Goal: Task Accomplishment & Management: Manage account settings

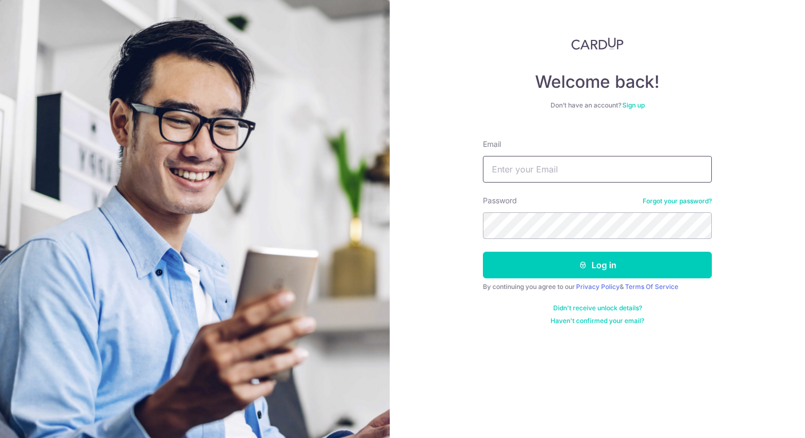
click at [591, 164] on input "Email" at bounding box center [597, 169] width 229 height 27
type input "[EMAIL_ADDRESS][PERSON_NAME][DOMAIN_NAME]"
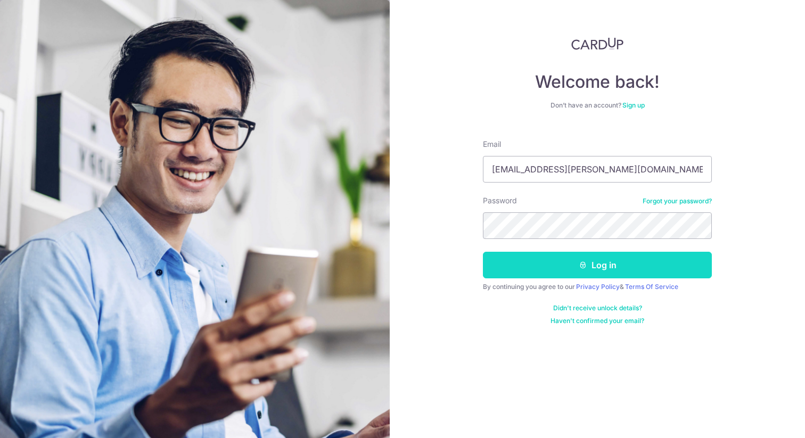
click at [593, 260] on button "Log in" at bounding box center [597, 265] width 229 height 27
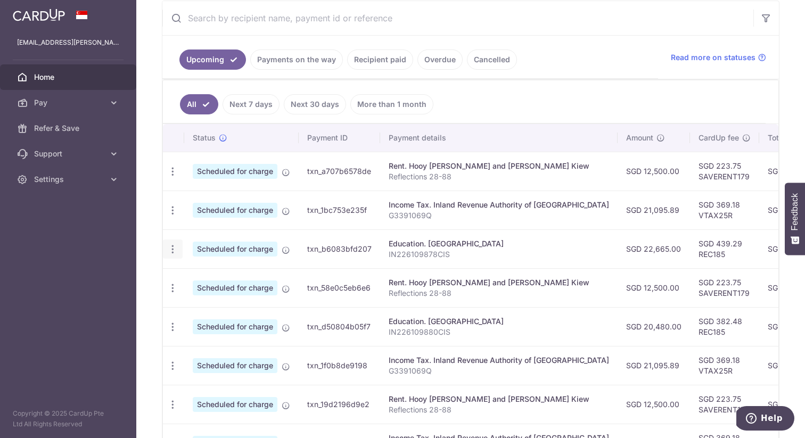
click at [171, 245] on icon "button" at bounding box center [172, 249] width 11 height 11
click at [214, 273] on span "Update payment" at bounding box center [229, 278] width 72 height 13
radio input "true"
type input "22,665.00"
type input "31/10/2025"
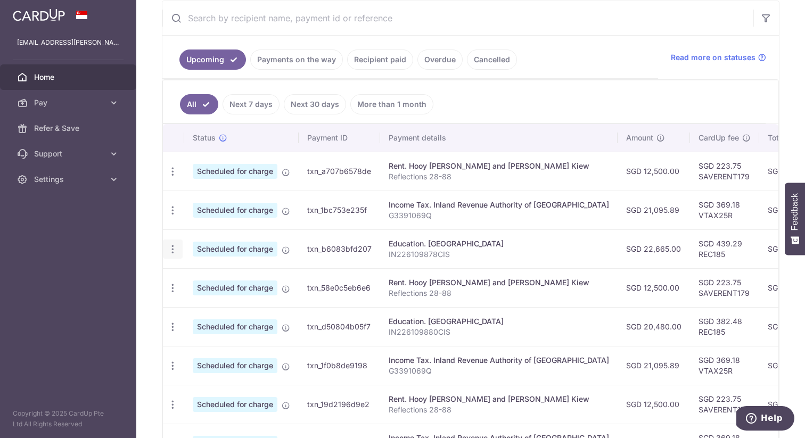
type input "IN226109878CIS"
type input "REC185"
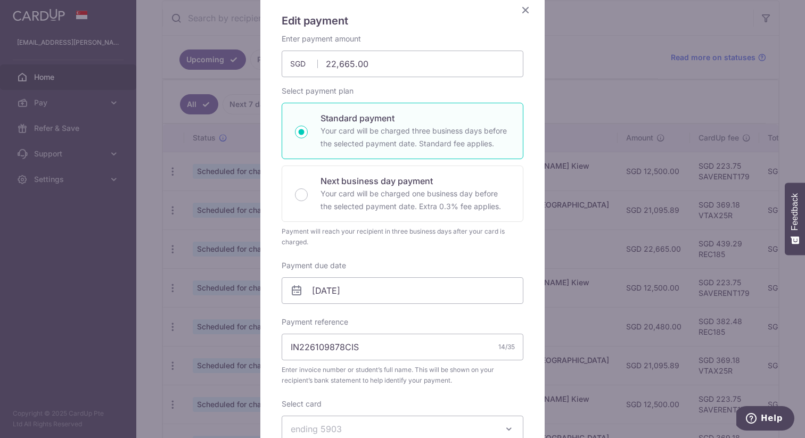
scroll to position [137, 0]
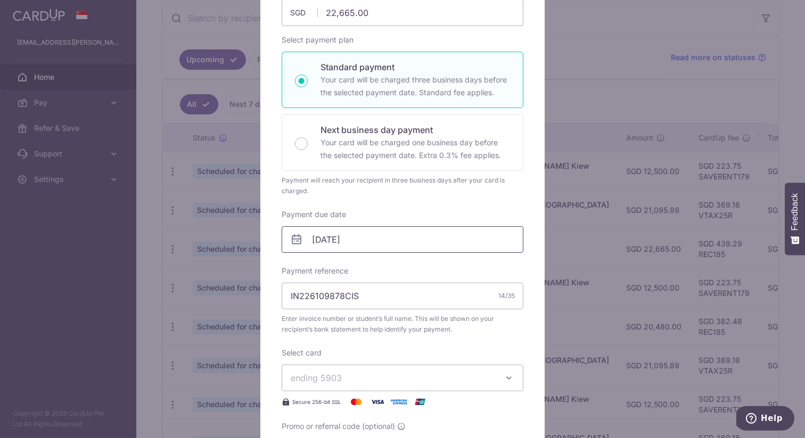
click at [362, 249] on input "31/10/2025" at bounding box center [403, 239] width 242 height 27
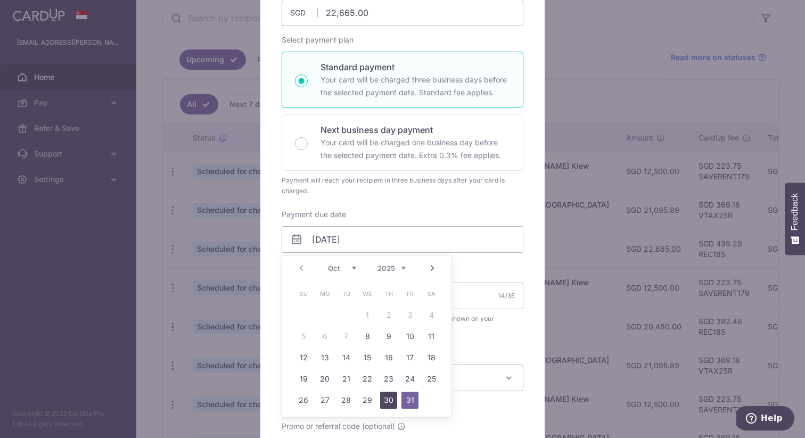
click at [390, 404] on link "30" at bounding box center [388, 400] width 17 height 17
type input "[DATE]"
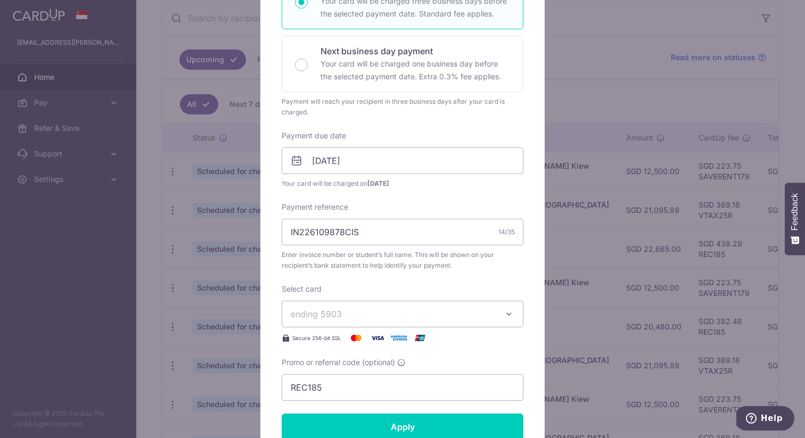
scroll to position [216, 0]
click at [391, 236] on input "IN226109878CIS" at bounding box center [403, 232] width 242 height 27
paste input "14676"
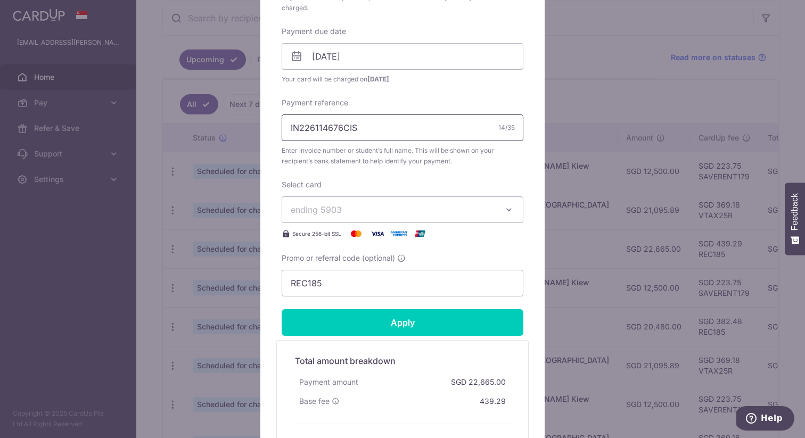
scroll to position [331, 0]
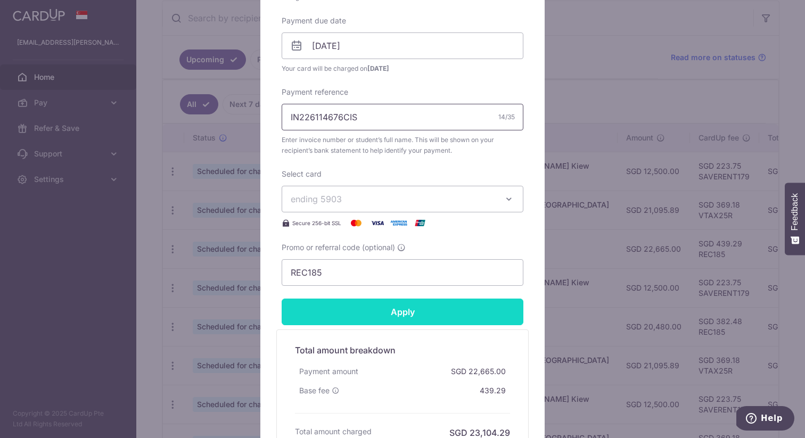
type input "IN226114676CIS"
click at [431, 315] on input "Apply" at bounding box center [403, 312] width 242 height 27
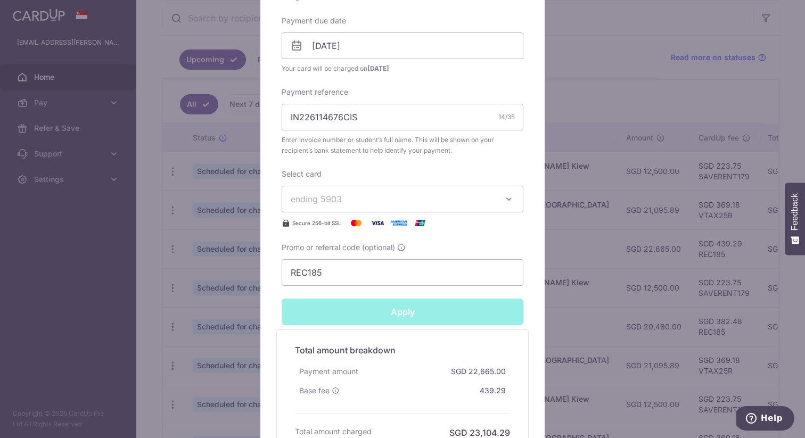
type input "Successfully Applied"
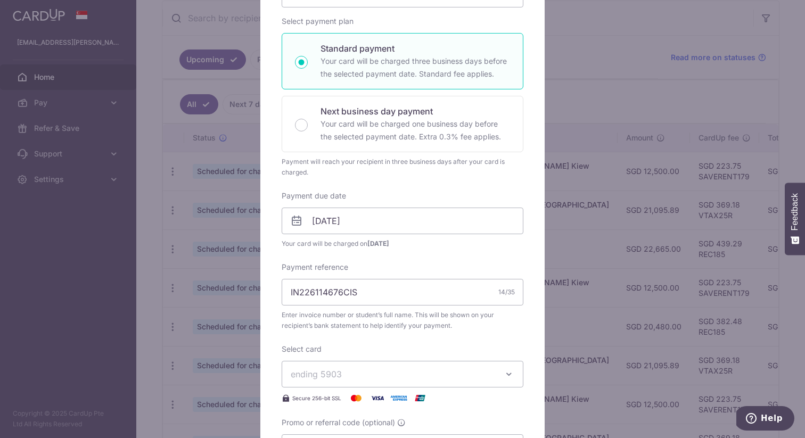
scroll to position [0, 0]
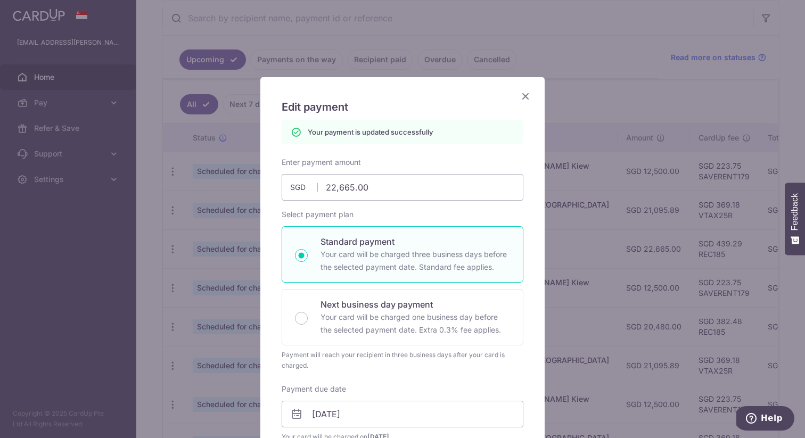
click at [526, 97] on icon "Close" at bounding box center [525, 95] width 13 height 13
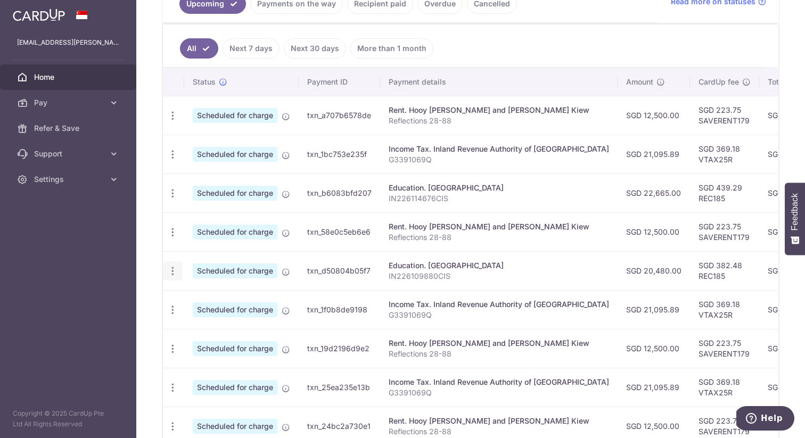
click at [175, 274] on icon "button" at bounding box center [172, 271] width 11 height 11
click at [203, 298] on span "Update payment" at bounding box center [229, 300] width 72 height 13
radio input "true"
type input "20,480.00"
type input "23/11/2025"
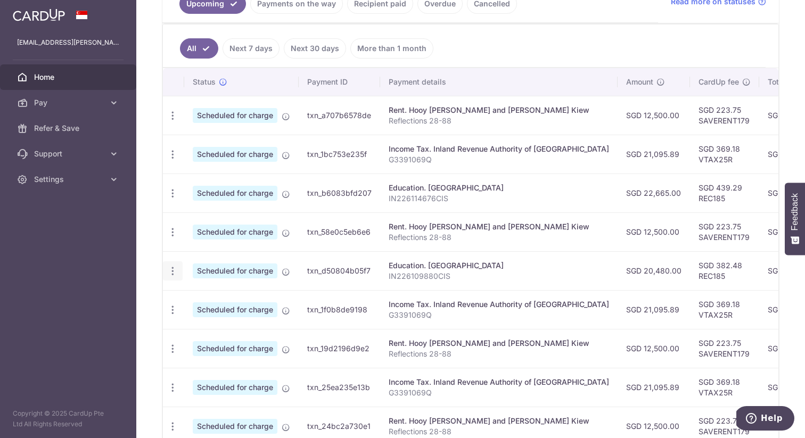
type input "IN226109880CIS"
type input "REC185"
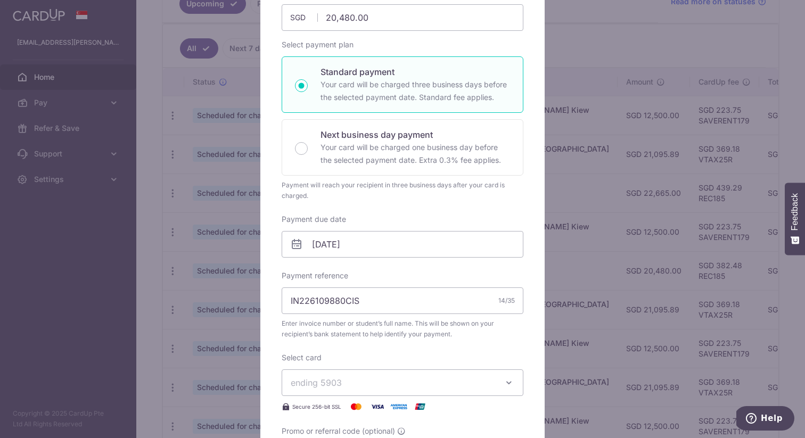
scroll to position [199, 0]
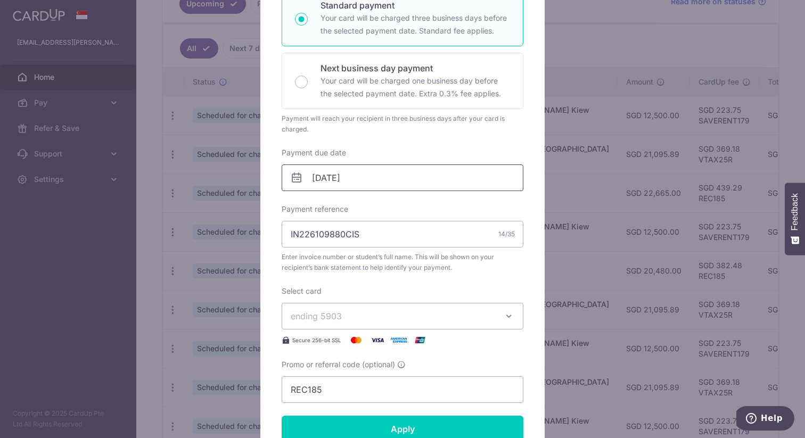
click at [344, 178] on input "23/11/2025" at bounding box center [403, 177] width 242 height 27
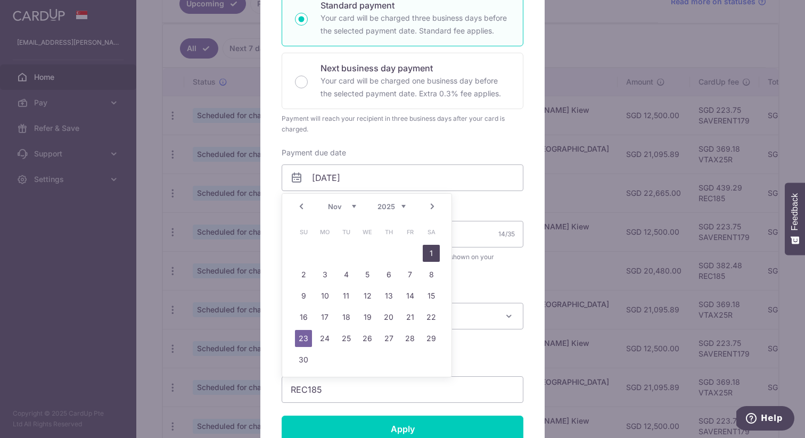
click at [433, 249] on link "1" at bounding box center [431, 253] width 17 height 17
type input "[DATE]"
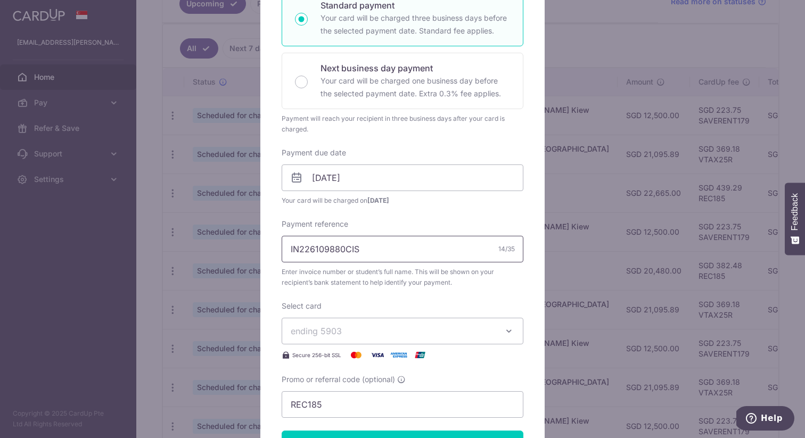
click at [354, 250] on input "IN226109880CIS" at bounding box center [403, 249] width 242 height 27
paste input "14285"
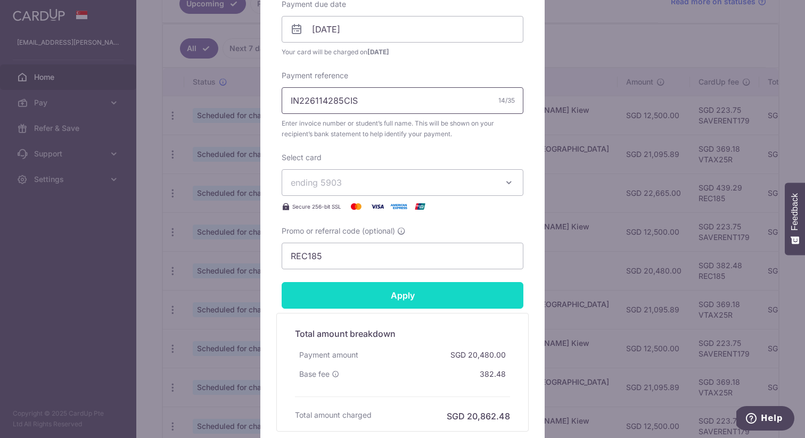
type input "IN226114285CIS"
click at [430, 301] on input "Apply" at bounding box center [403, 295] width 242 height 27
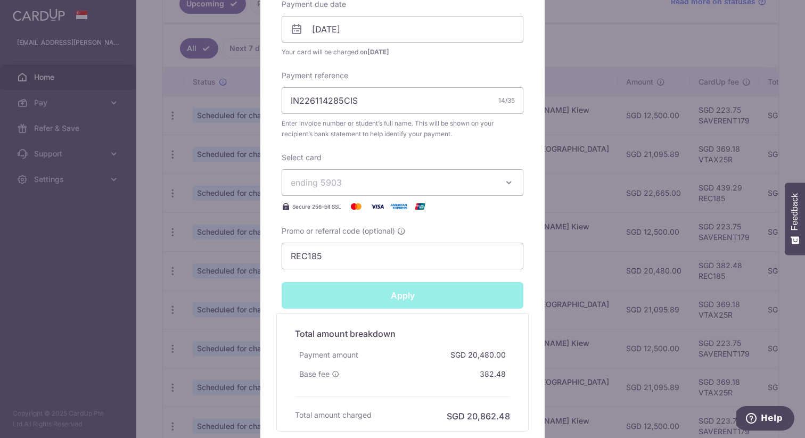
type input "Successfully Applied"
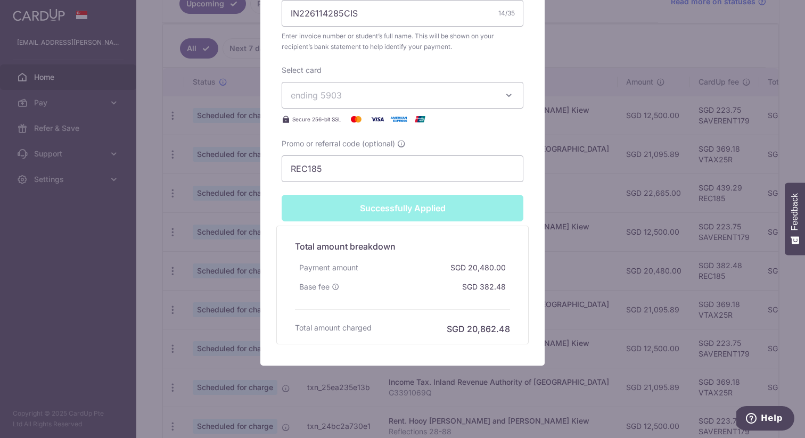
scroll to position [0, 0]
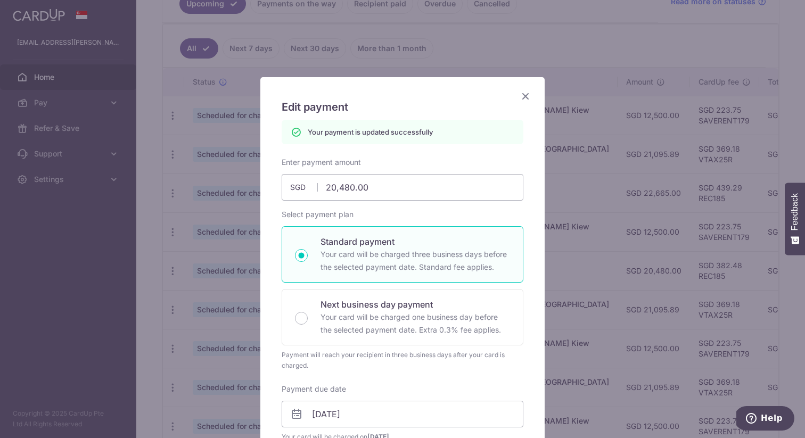
click at [520, 92] on icon "Close" at bounding box center [525, 95] width 13 height 13
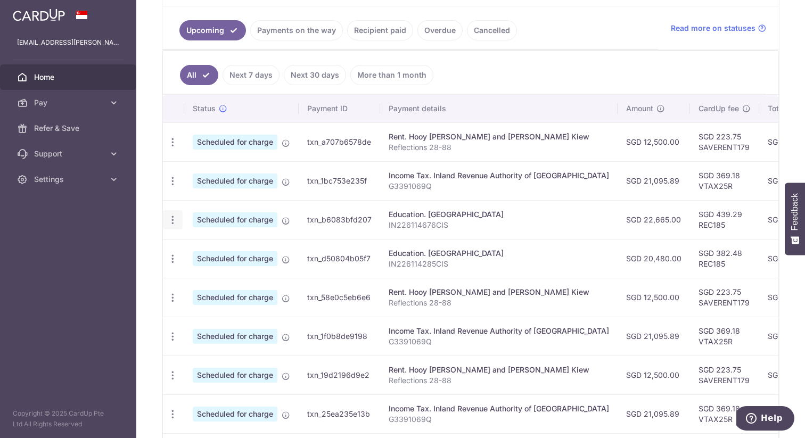
click at [168, 221] on icon "button" at bounding box center [172, 219] width 11 height 11
click at [196, 247] on span "Update payment" at bounding box center [229, 249] width 72 height 13
radio input "true"
type input "22,665.00"
type input "[DATE]"
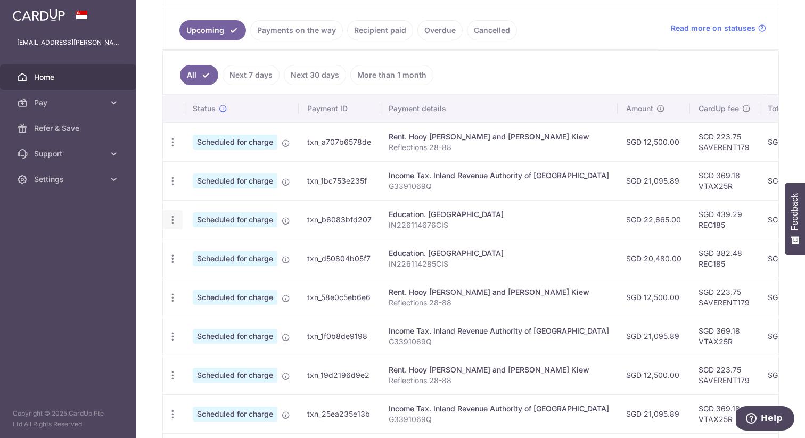
type input "IN226114676CIS"
type input "REC185"
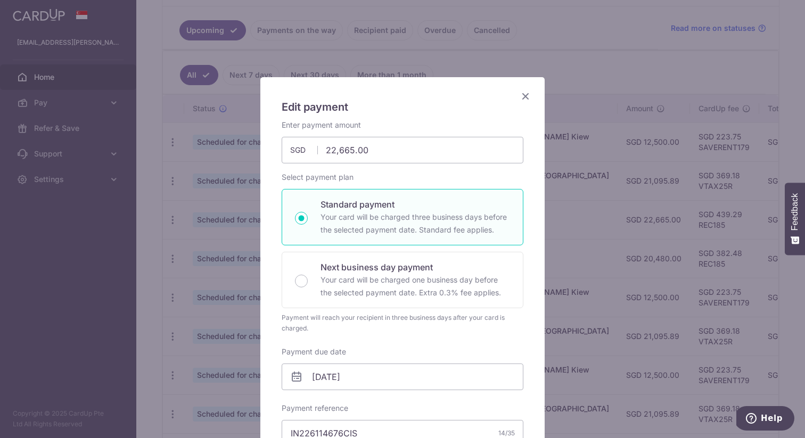
click at [528, 97] on icon "Close" at bounding box center [525, 95] width 13 height 13
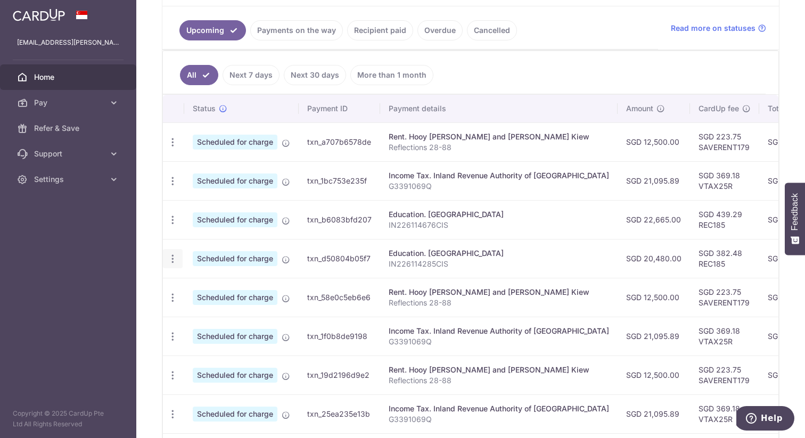
click at [177, 264] on div "Update payment Cancel payment" at bounding box center [173, 259] width 20 height 20
click at [172, 261] on icon "button" at bounding box center [172, 258] width 11 height 11
click at [197, 284] on span "Update payment" at bounding box center [229, 288] width 72 height 13
type input "20,480.00"
radio input "true"
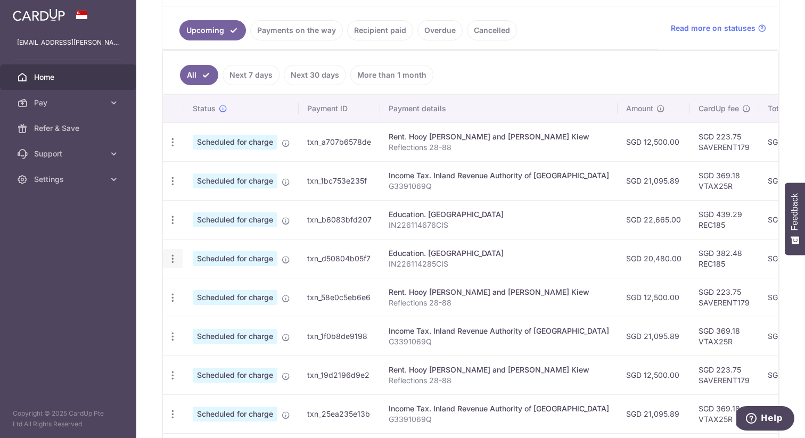
type input "01/11/2025"
type input "IN226114285CIS"
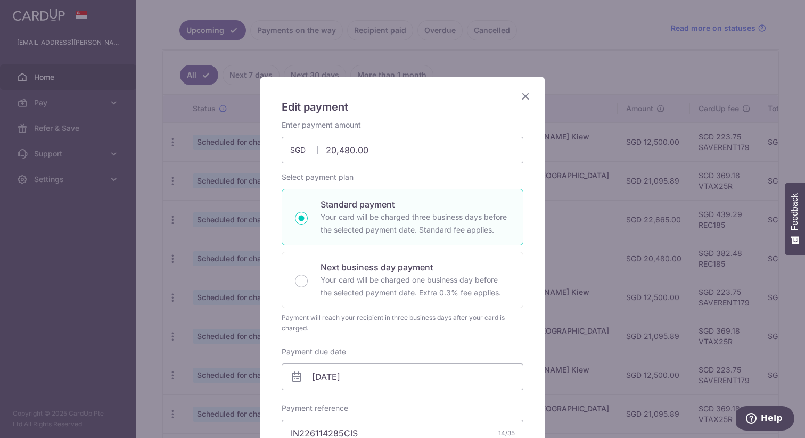
scroll to position [127, 0]
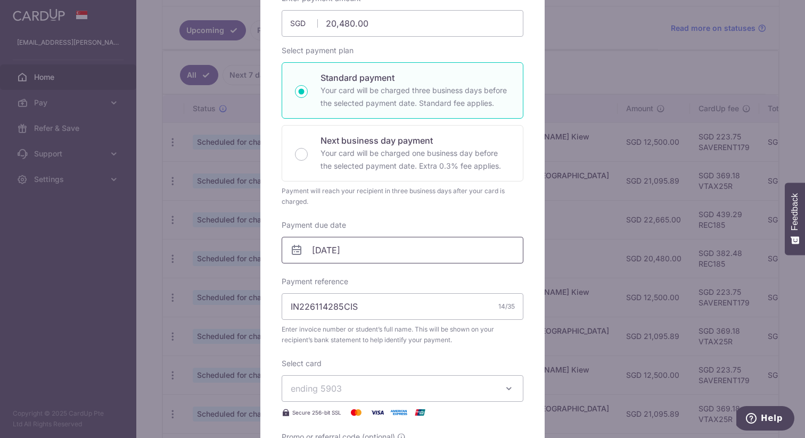
click at [339, 250] on input "01/11/2025" at bounding box center [403, 250] width 242 height 27
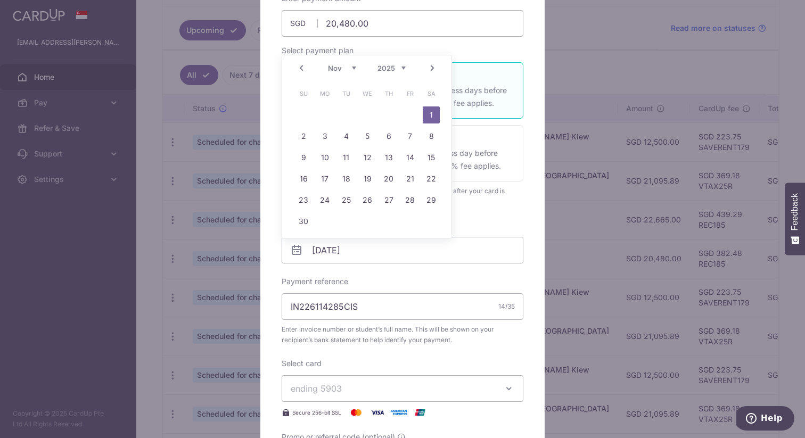
click at [300, 69] on link "Prev" at bounding box center [301, 68] width 13 height 13
click at [393, 200] on link "30" at bounding box center [388, 200] width 17 height 17
type input "[DATE]"
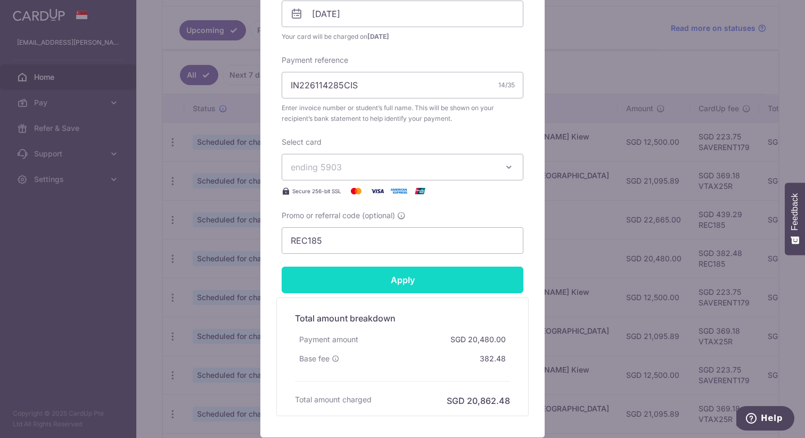
click at [406, 274] on input "Apply" at bounding box center [403, 280] width 242 height 27
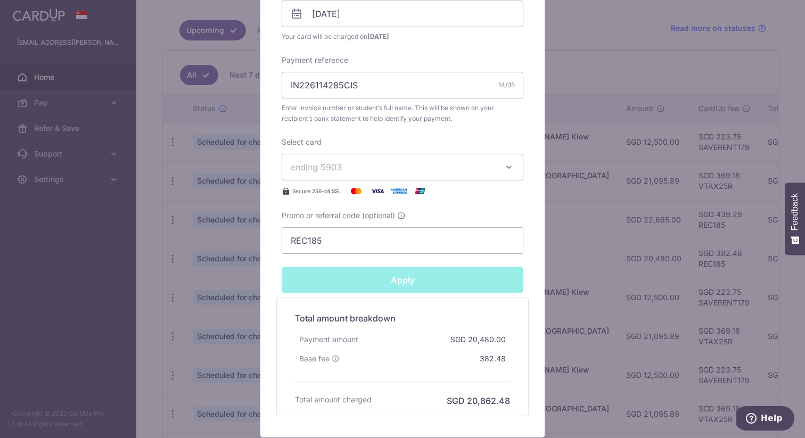
type input "Successfully Applied"
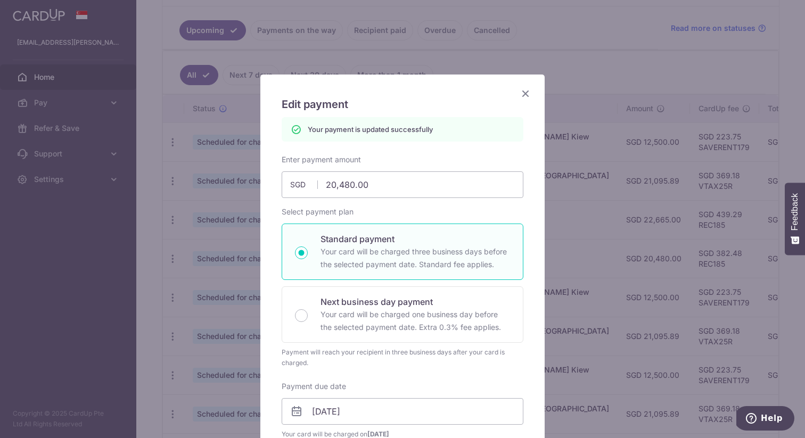
scroll to position [0, 0]
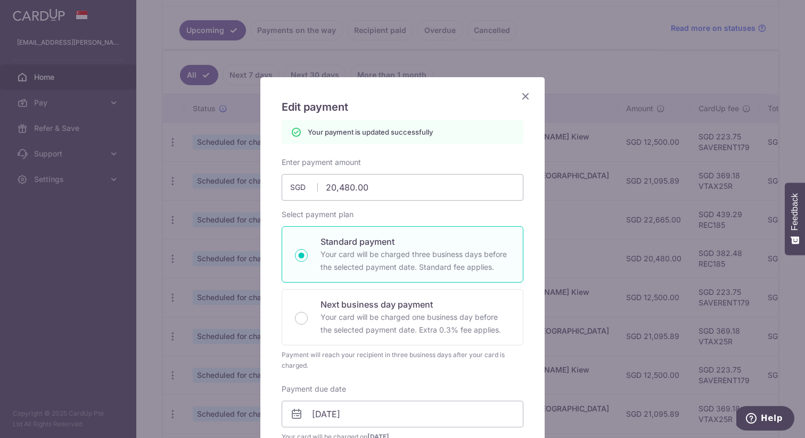
click at [525, 95] on icon "Close" at bounding box center [525, 95] width 13 height 13
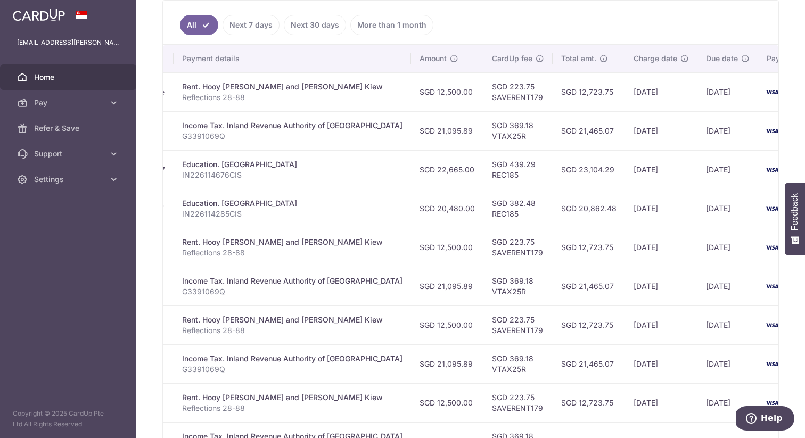
scroll to position [0, 208]
